Goal: Transaction & Acquisition: Purchase product/service

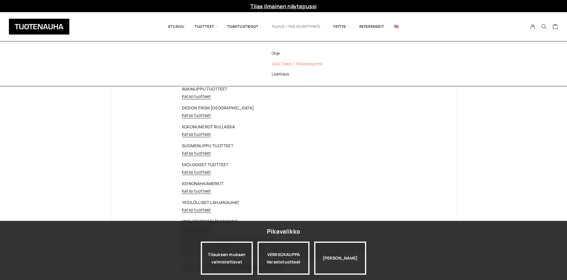
click at [293, 63] on link "Uusi tilaus / tarjouspyyntö" at bounding box center [305, 64] width 86 height 10
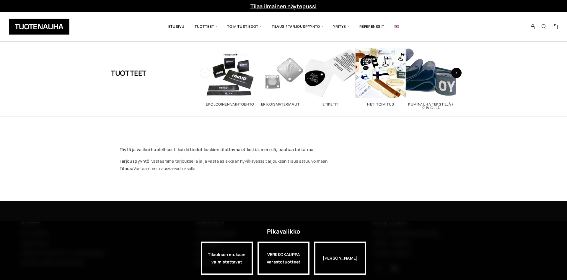
click at [456, 73] on icon "button" at bounding box center [456, 72] width 2 height 3
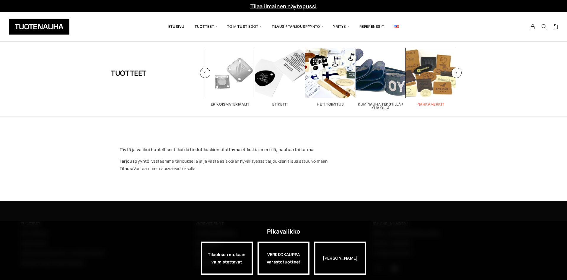
click at [435, 80] on span "Visit product category Nahkamerkit" at bounding box center [431, 73] width 50 height 50
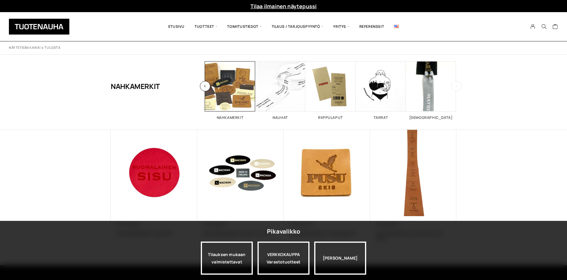
click at [456, 88] on button "button" at bounding box center [457, 86] width 10 height 10
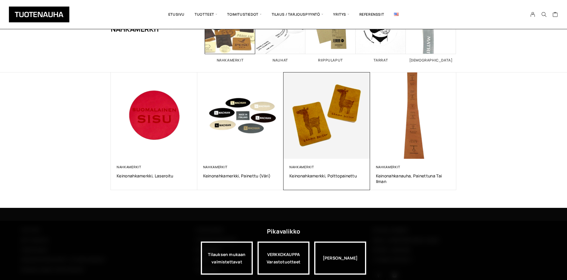
scroll to position [60, 0]
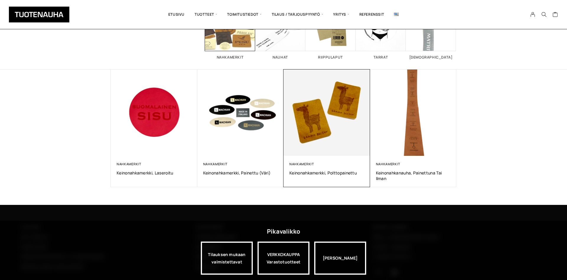
click at [327, 117] on img at bounding box center [327, 112] width 91 height 91
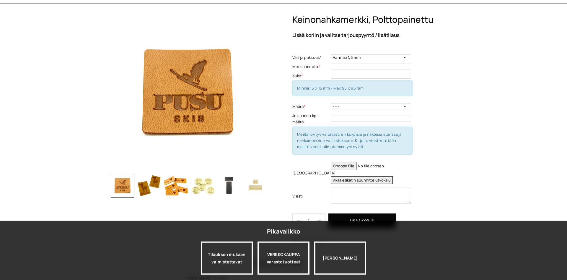
scroll to position [121, 0]
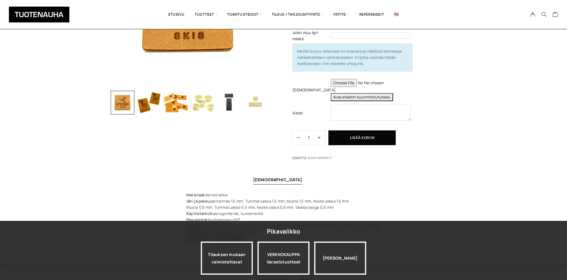
click at [145, 102] on img "button" at bounding box center [149, 103] width 24 height 24
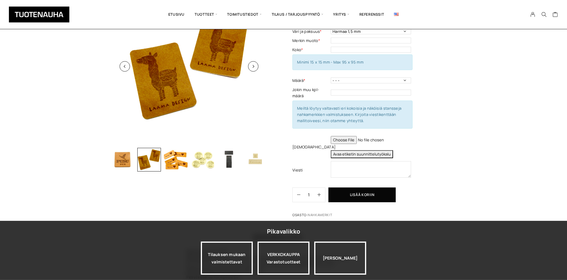
scroll to position [30, 0]
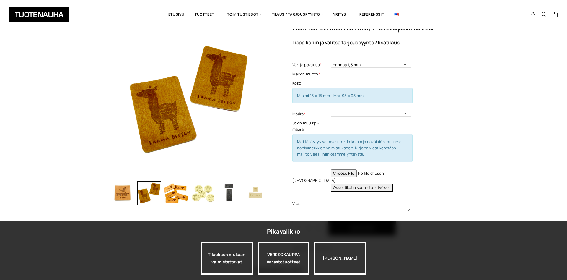
click at [174, 192] on img "button" at bounding box center [176, 193] width 24 height 24
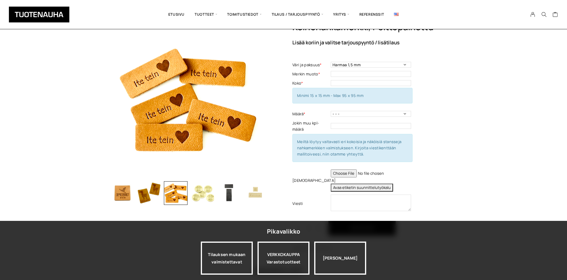
click at [206, 193] on img "button" at bounding box center [203, 193] width 24 height 24
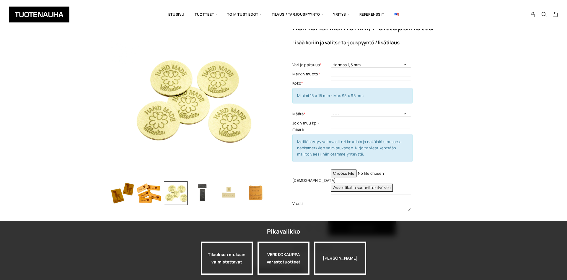
click at [206, 189] on img "button" at bounding box center [203, 193] width 24 height 24
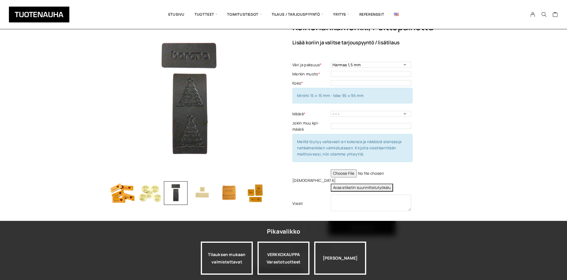
click at [211, 193] on img "button" at bounding box center [203, 193] width 24 height 24
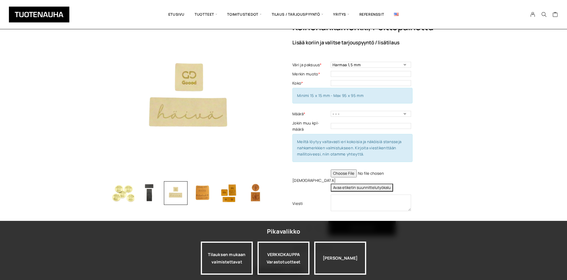
click at [214, 192] on div at bounding box center [164, 193] width 266 height 24
click at [208, 192] on img "button" at bounding box center [203, 193] width 24 height 24
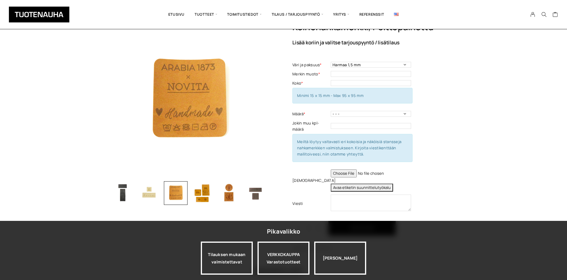
click at [202, 192] on img "button" at bounding box center [203, 193] width 24 height 24
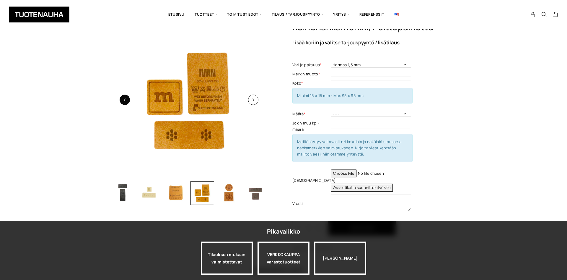
click at [126, 99] on button "button" at bounding box center [125, 100] width 10 height 10
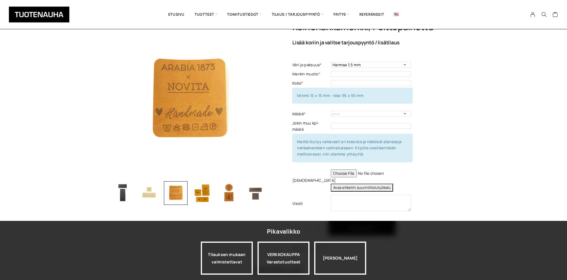
click at [204, 192] on img "button" at bounding box center [203, 193] width 24 height 24
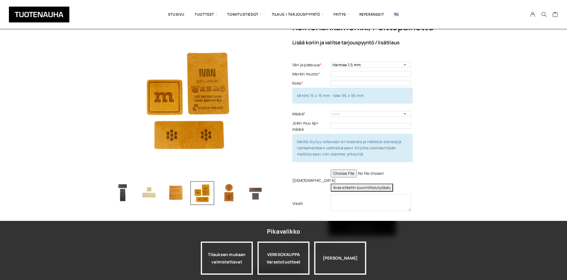
click at [231, 193] on img "button" at bounding box center [229, 193] width 24 height 24
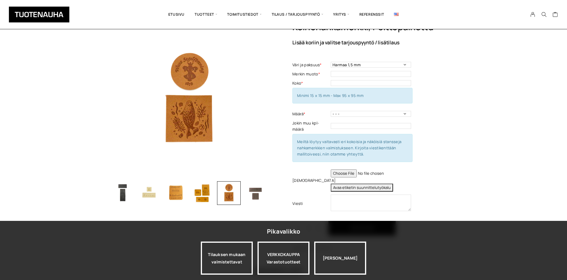
click at [255, 191] on img "button" at bounding box center [256, 193] width 24 height 24
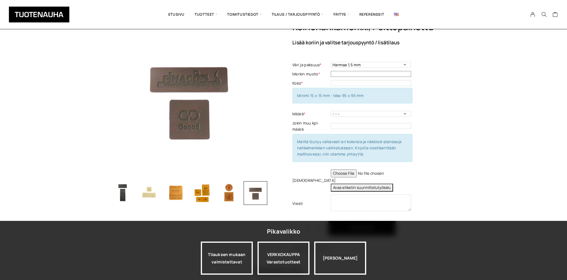
click at [364, 74] on input "text" at bounding box center [371, 74] width 80 height 6
type input "38 x 15"
click at [331, 111] on select "- - - 50 kpl 100 kpl 200 kpl 300 kpl 400 kpl" at bounding box center [371, 114] width 80 height 6
select select "200 kpl"
click option "200 kpl" at bounding box center [0, 0] width 0 height 0
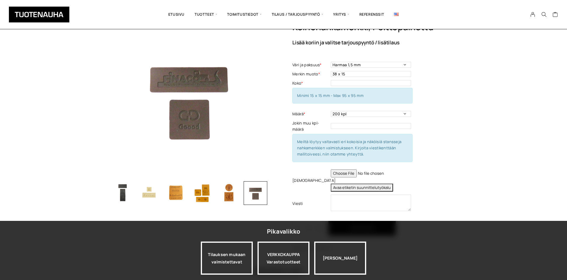
click at [368, 187] on button "Avaa etiketin suunnittelutyökalu" at bounding box center [362, 188] width 62 height 8
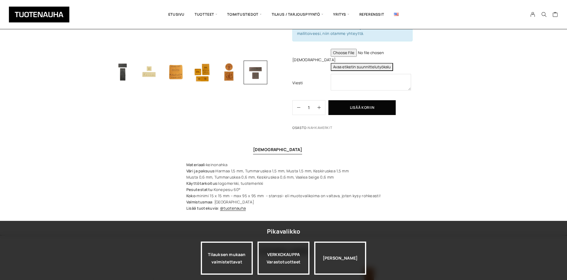
scroll to position [0, 0]
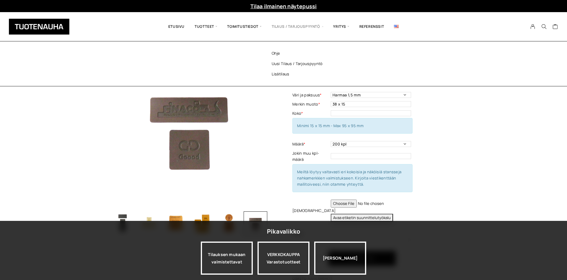
click at [281, 24] on span "Tilaus / Tarjouspyyntö" at bounding box center [298, 27] width 62 height 20
click at [309, 64] on link "Uusi tilaus / tarjouspyyntö" at bounding box center [305, 64] width 86 height 10
